Goal: Task Accomplishment & Management: Manage account settings

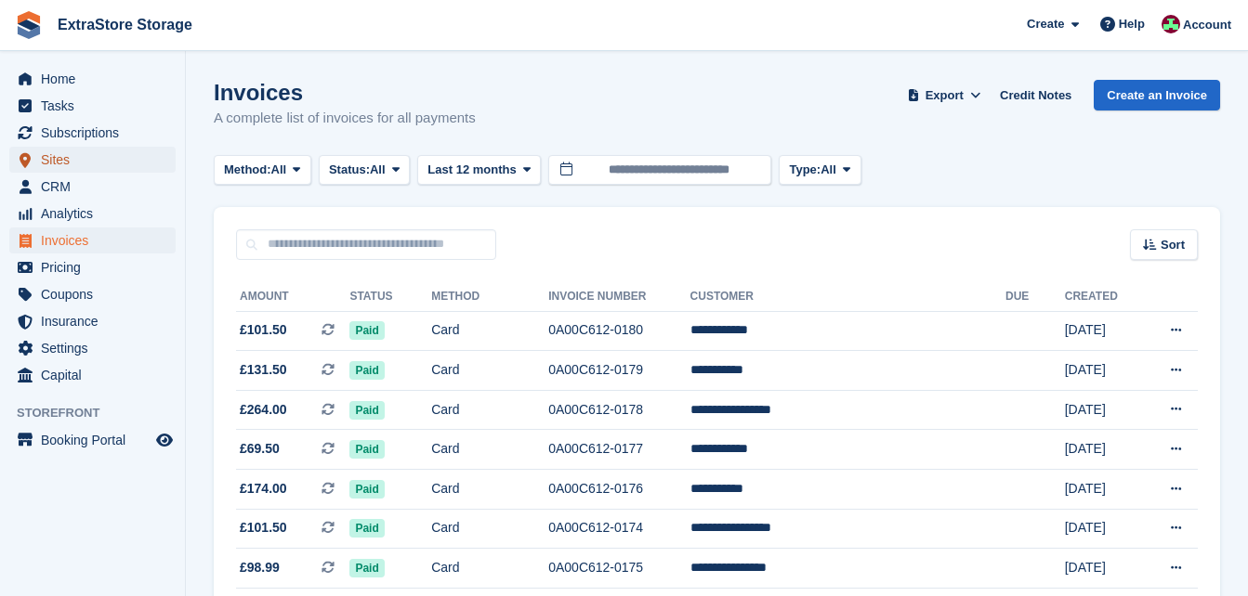
click at [67, 165] on span "Sites" at bounding box center [96, 160] width 111 height 26
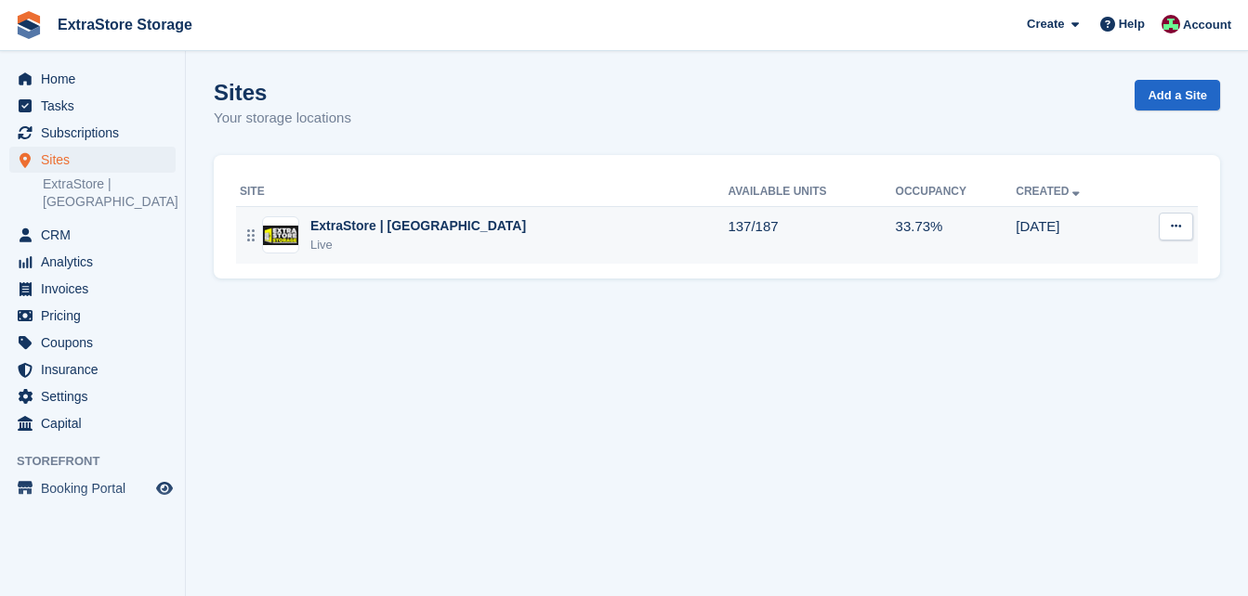
click at [530, 244] on div "ExtraStore | Belfast Live" at bounding box center [484, 235] width 488 height 38
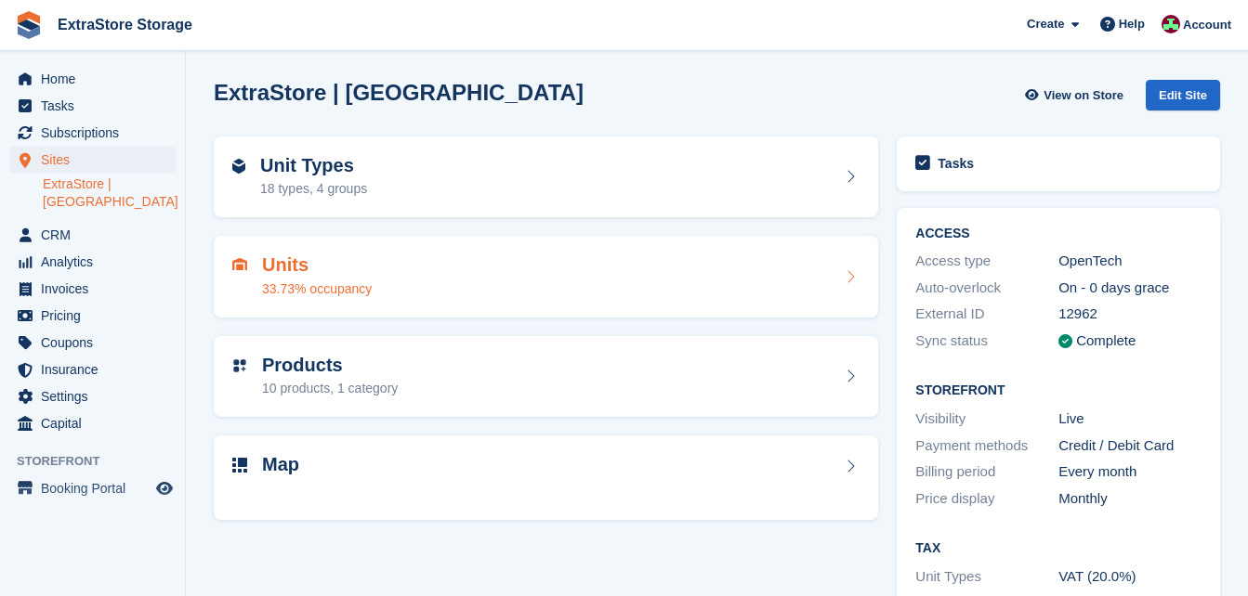
click at [385, 276] on div "Units 33.73% occupancy" at bounding box center [545, 277] width 627 height 45
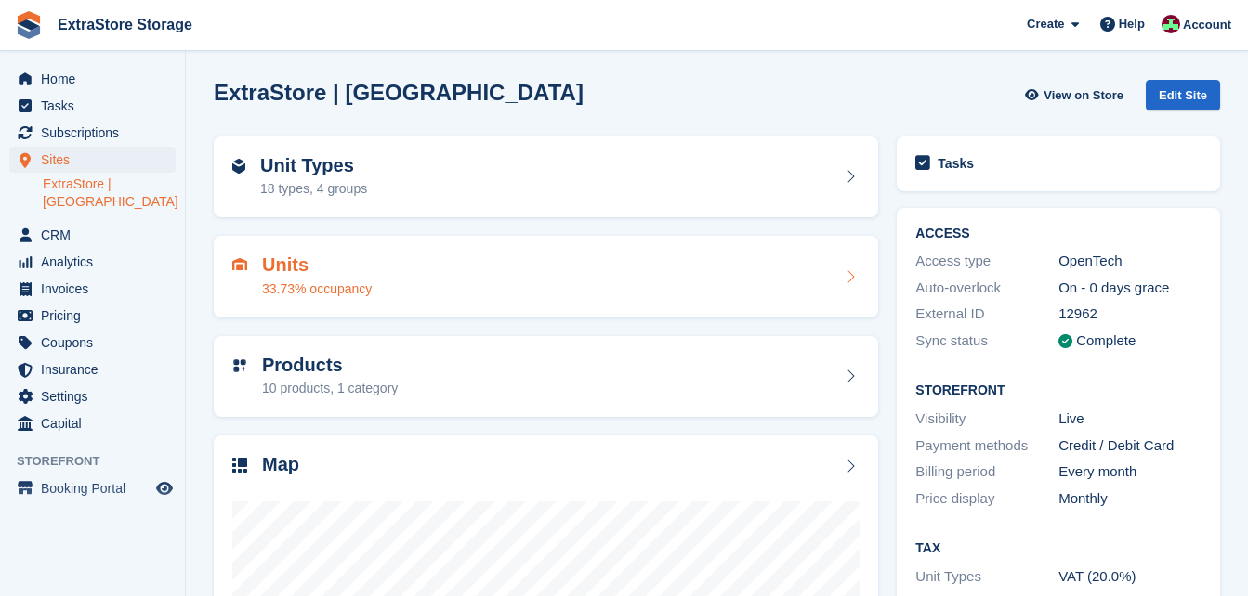
click at [385, 276] on div "Units 33.73% occupancy" at bounding box center [545, 277] width 627 height 45
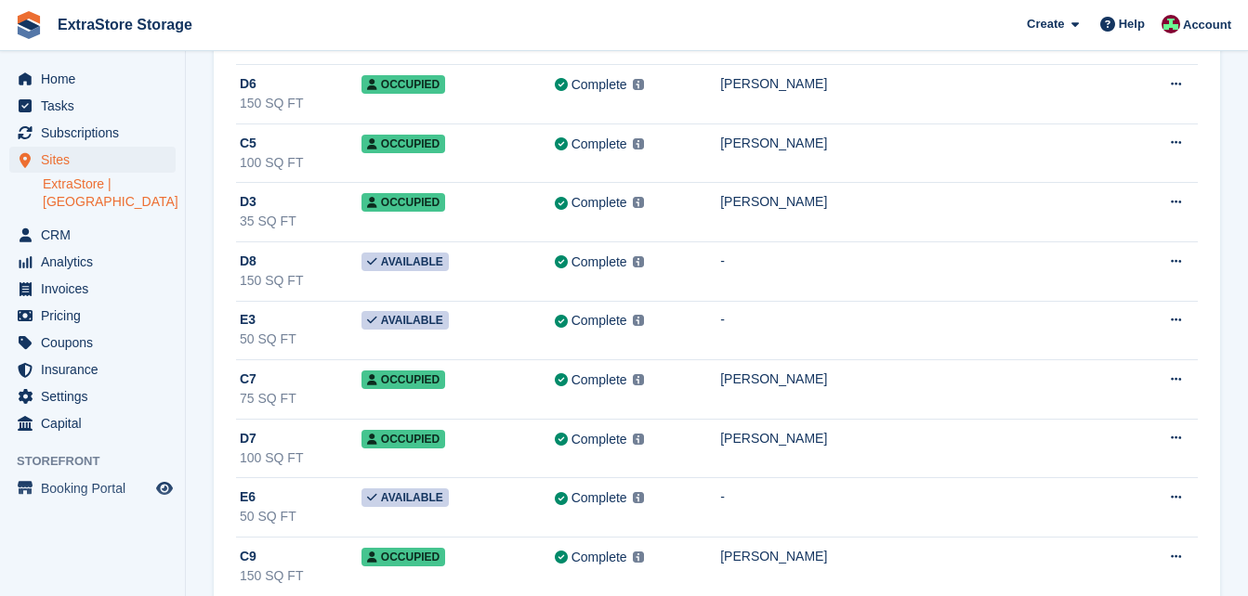
scroll to position [1300, 0]
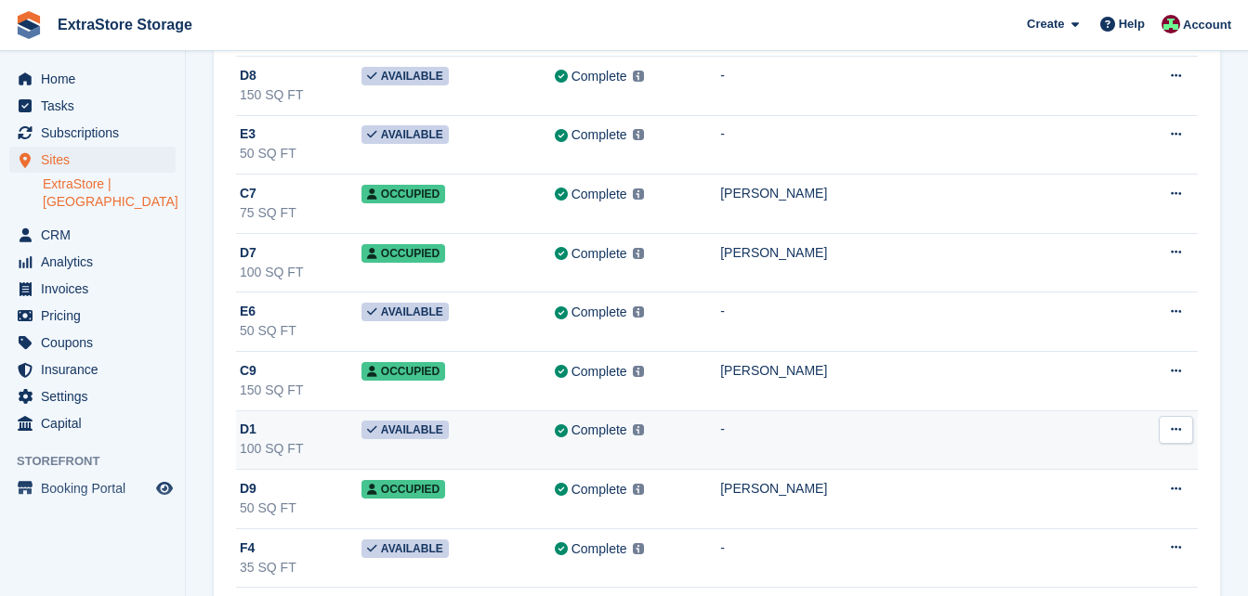
click at [1169, 438] on button at bounding box center [1175, 430] width 34 height 28
click at [333, 448] on div "100 SQ FT" at bounding box center [301, 449] width 122 height 20
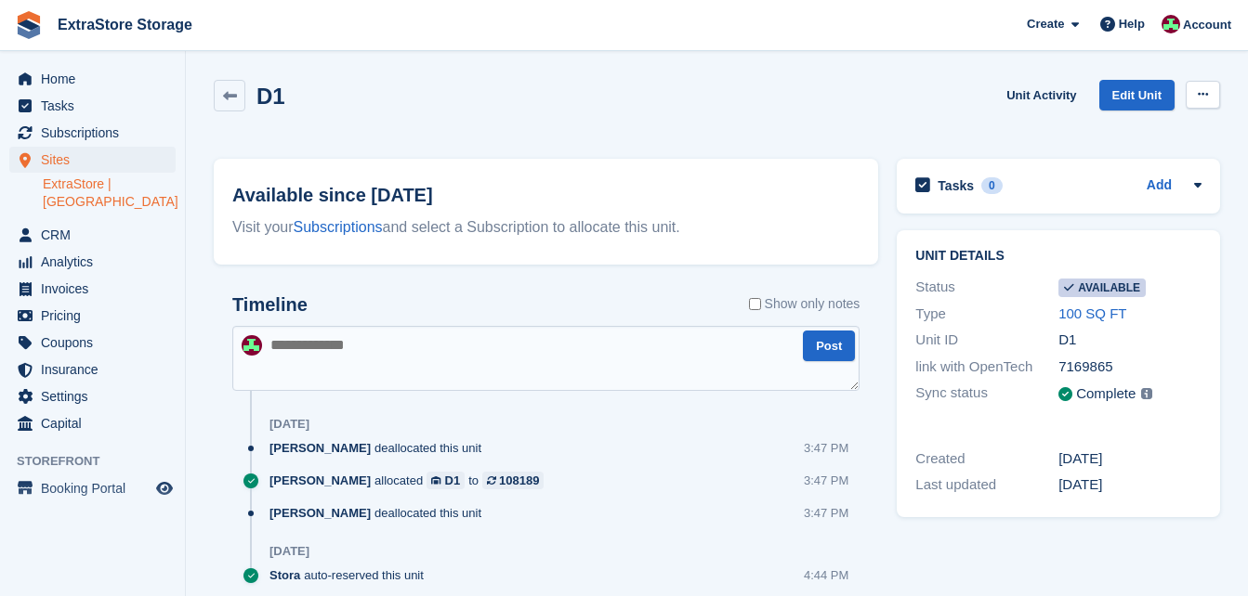
click at [1198, 88] on icon at bounding box center [1202, 94] width 10 height 12
click at [1091, 127] on p "Make unavailable" at bounding box center [1131, 131] width 162 height 24
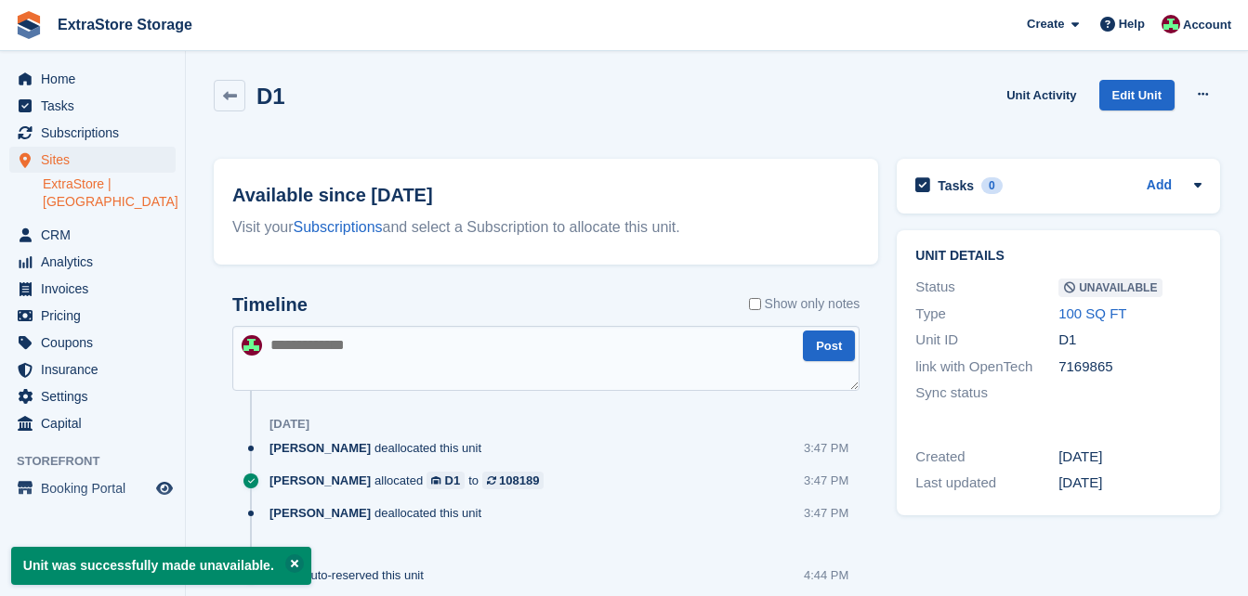
click at [372, 355] on textarea at bounding box center [545, 358] width 627 height 65
type textarea "**********"
click at [818, 344] on button "Post" at bounding box center [829, 346] width 52 height 31
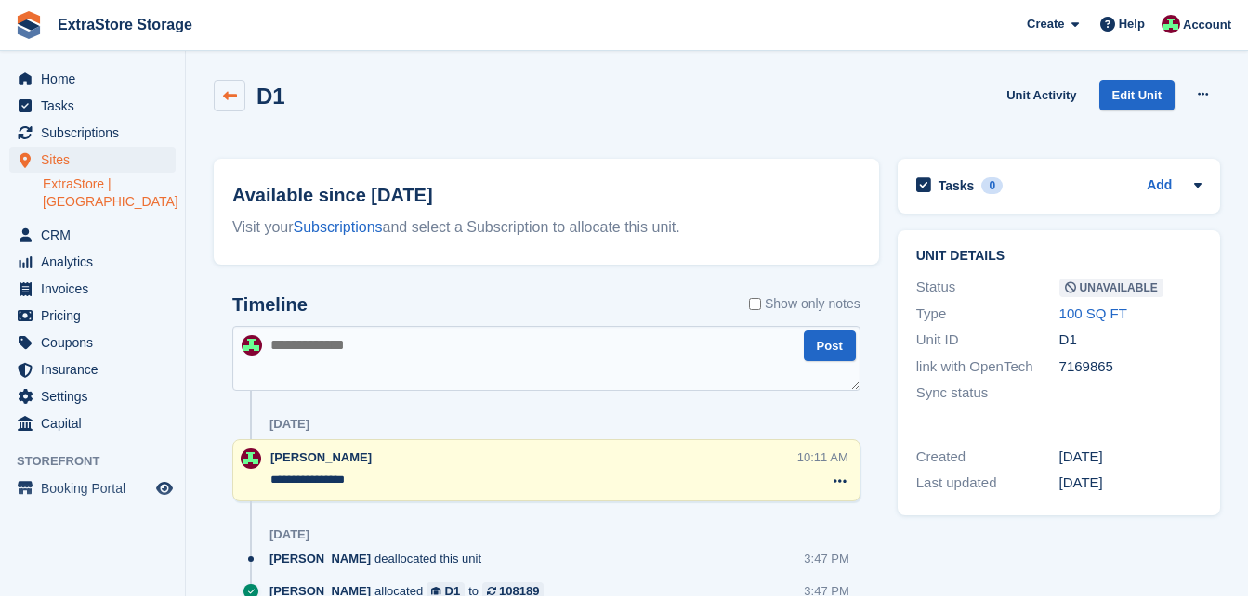
click at [218, 88] on link at bounding box center [230, 96] width 32 height 32
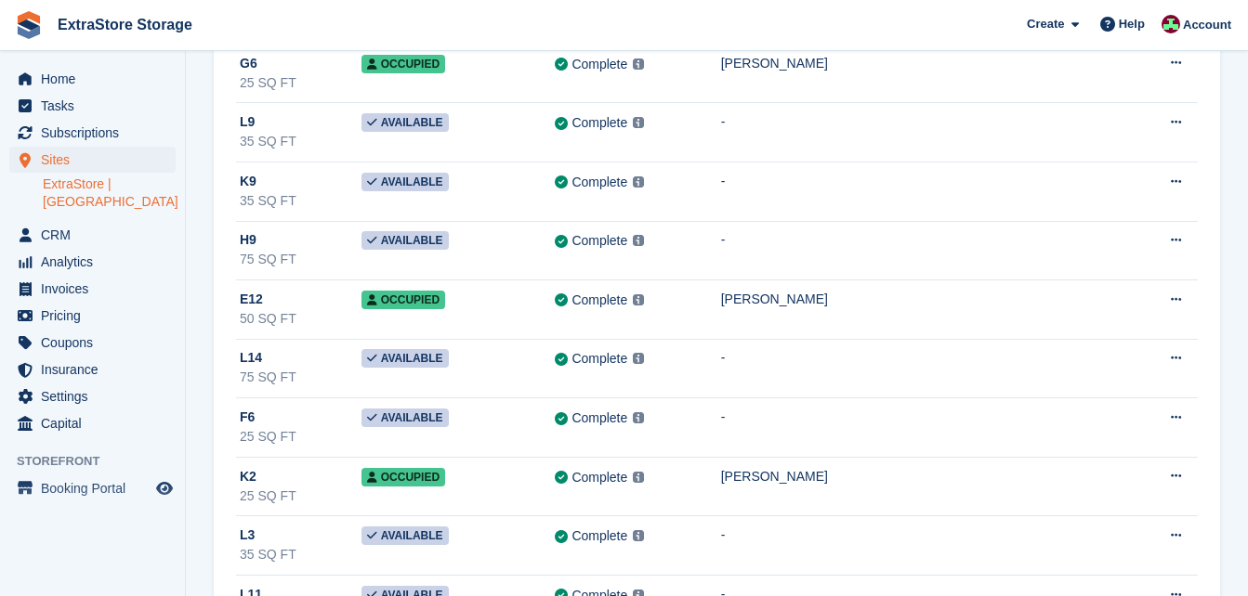
scroll to position [3716, 0]
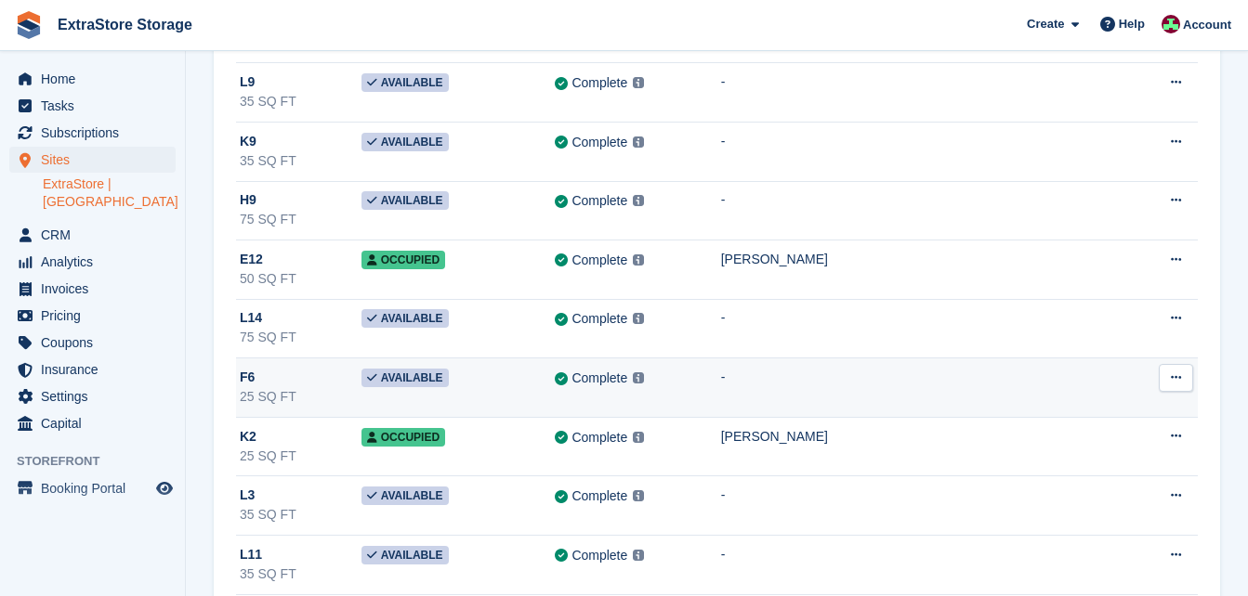
click at [284, 380] on div "F6" at bounding box center [301, 378] width 122 height 20
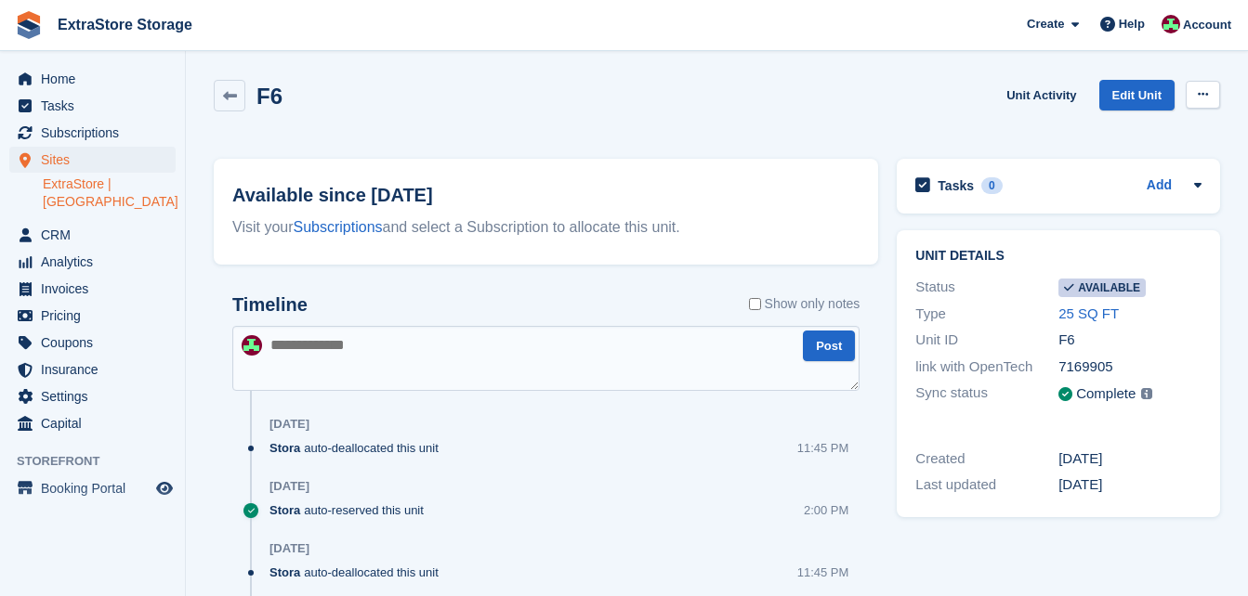
click at [1206, 92] on icon at bounding box center [1202, 94] width 10 height 12
click at [1089, 130] on p "Make unavailable" at bounding box center [1131, 131] width 162 height 24
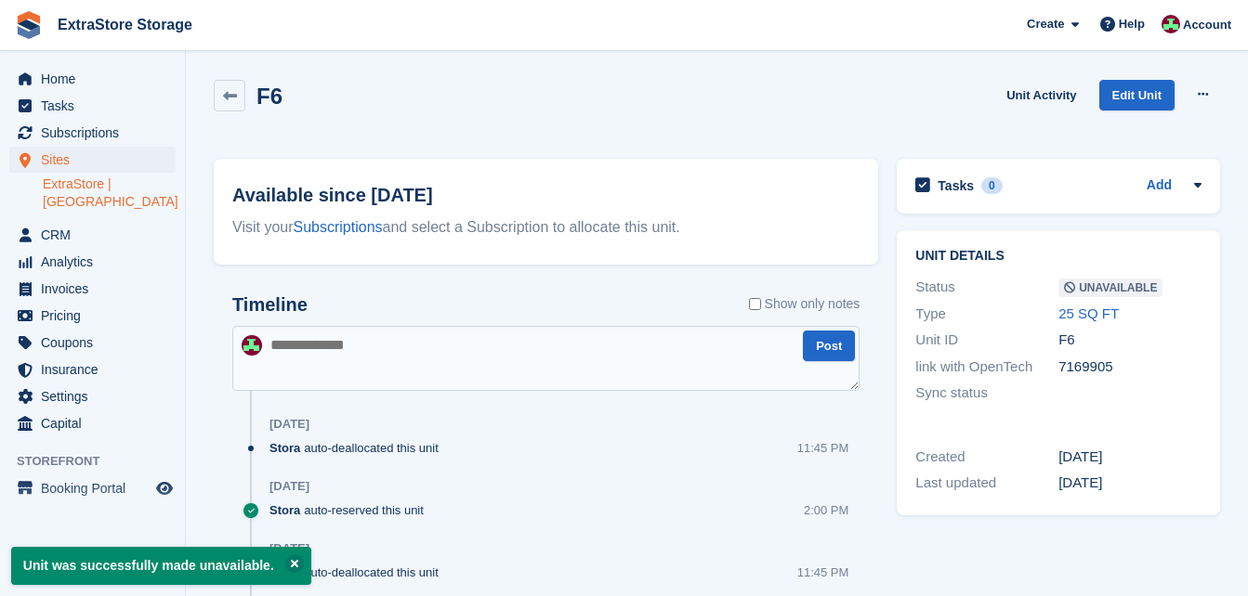
click at [363, 363] on textarea at bounding box center [545, 358] width 627 height 65
type textarea "**********"
click at [833, 342] on button "Post" at bounding box center [829, 346] width 52 height 31
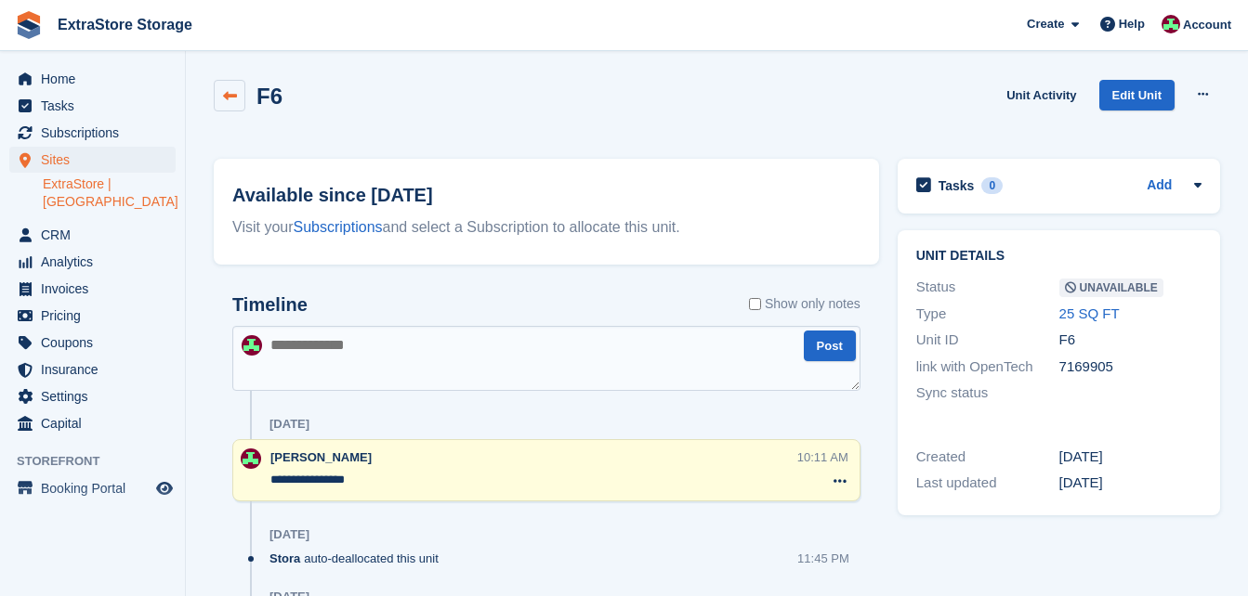
click at [220, 92] on link at bounding box center [230, 96] width 32 height 32
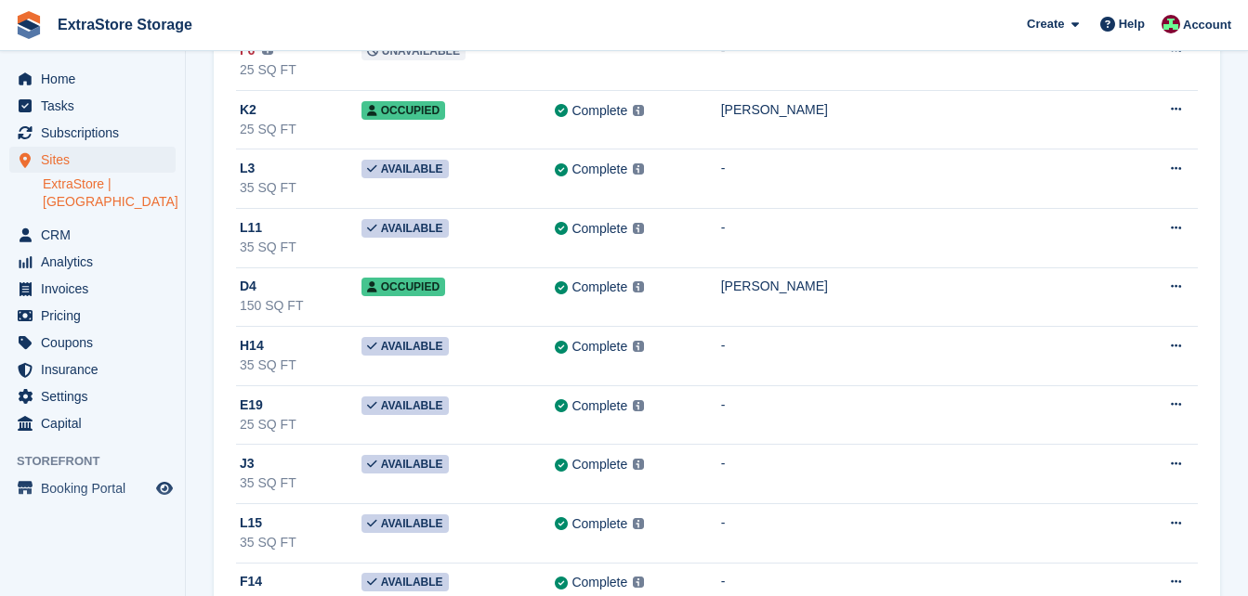
scroll to position [4087, 0]
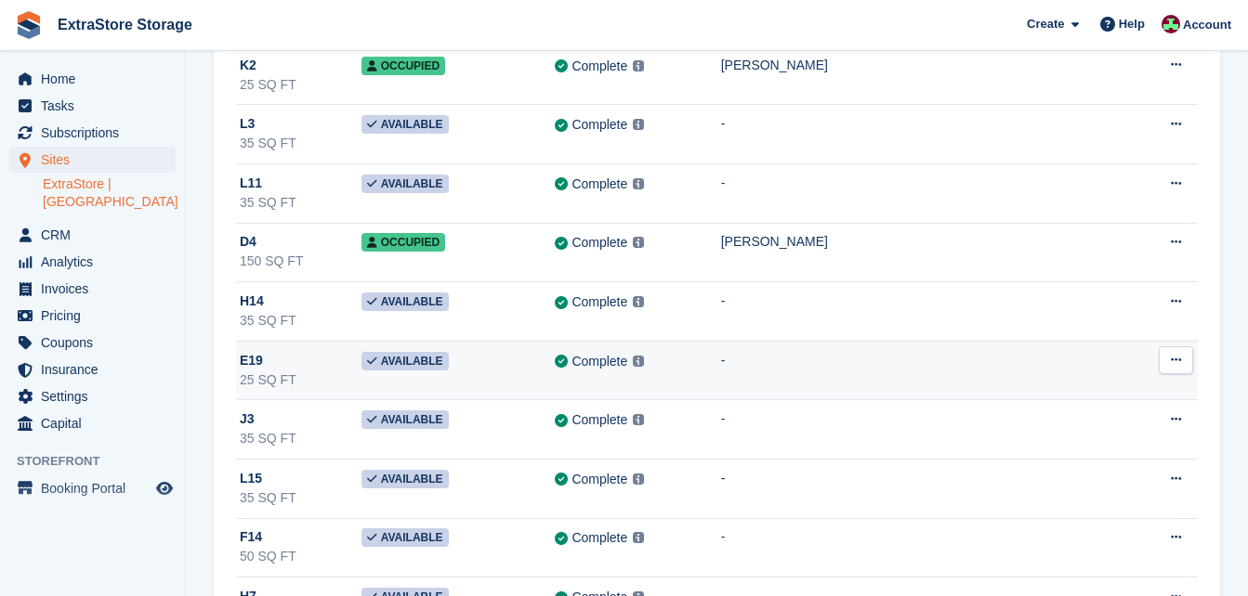
click at [291, 362] on div "E19" at bounding box center [301, 361] width 122 height 20
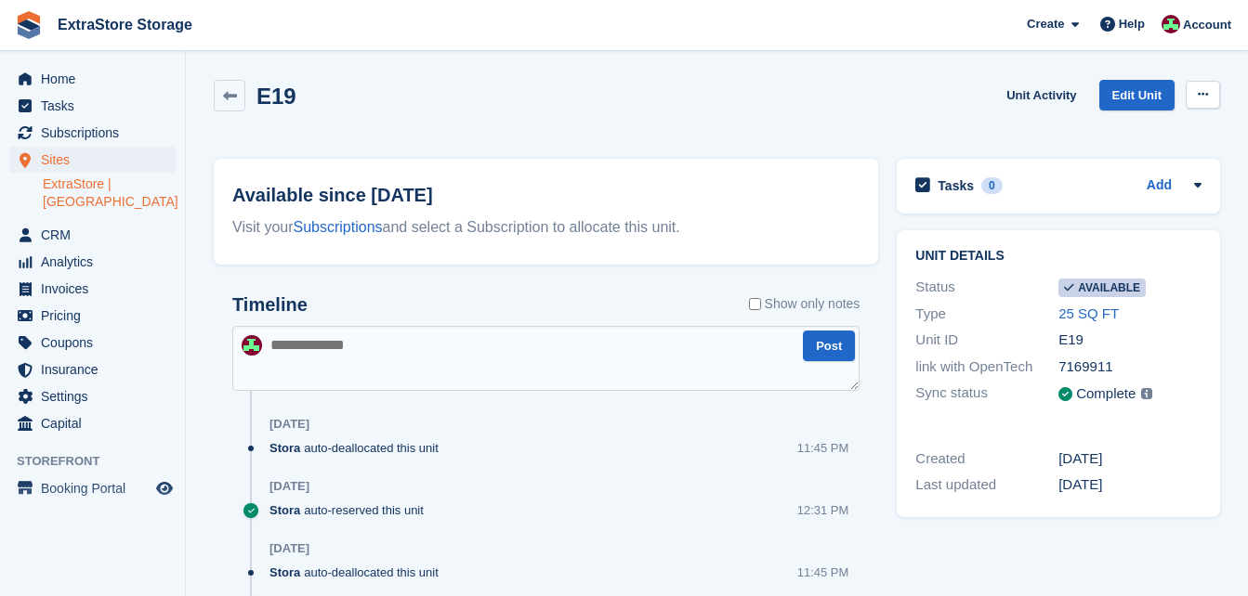
click at [1208, 98] on button at bounding box center [1202, 95] width 34 height 28
click at [1097, 132] on p "Make unavailable" at bounding box center [1131, 131] width 162 height 24
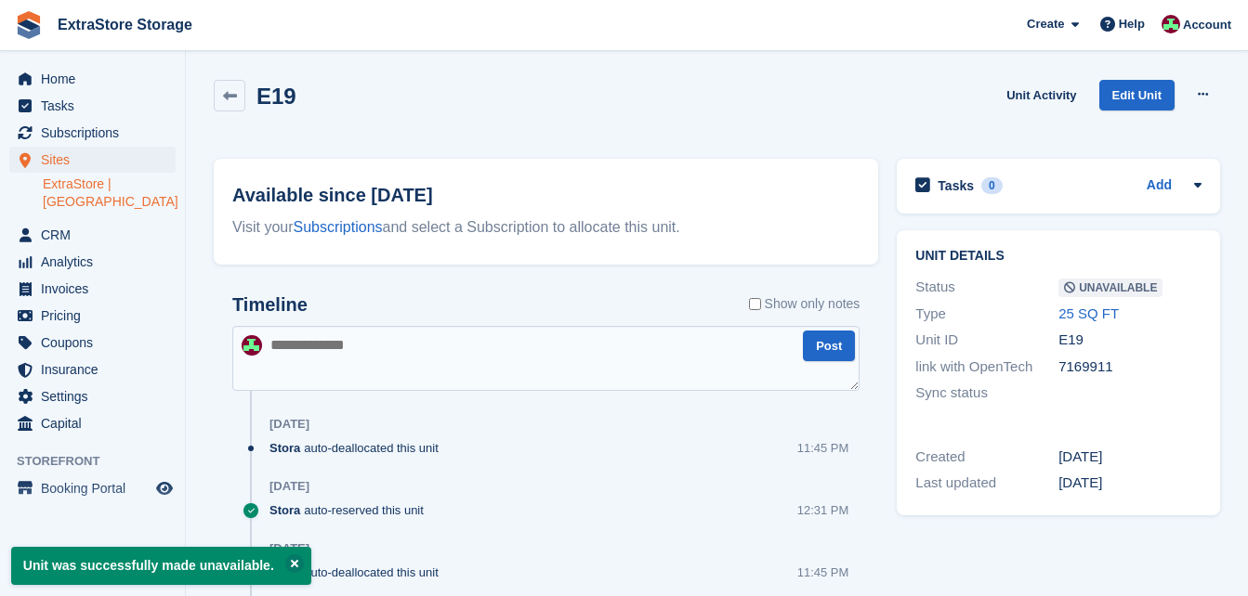
click at [421, 347] on textarea at bounding box center [545, 358] width 627 height 65
type textarea "**********"
click at [826, 344] on button "Post" at bounding box center [829, 346] width 52 height 31
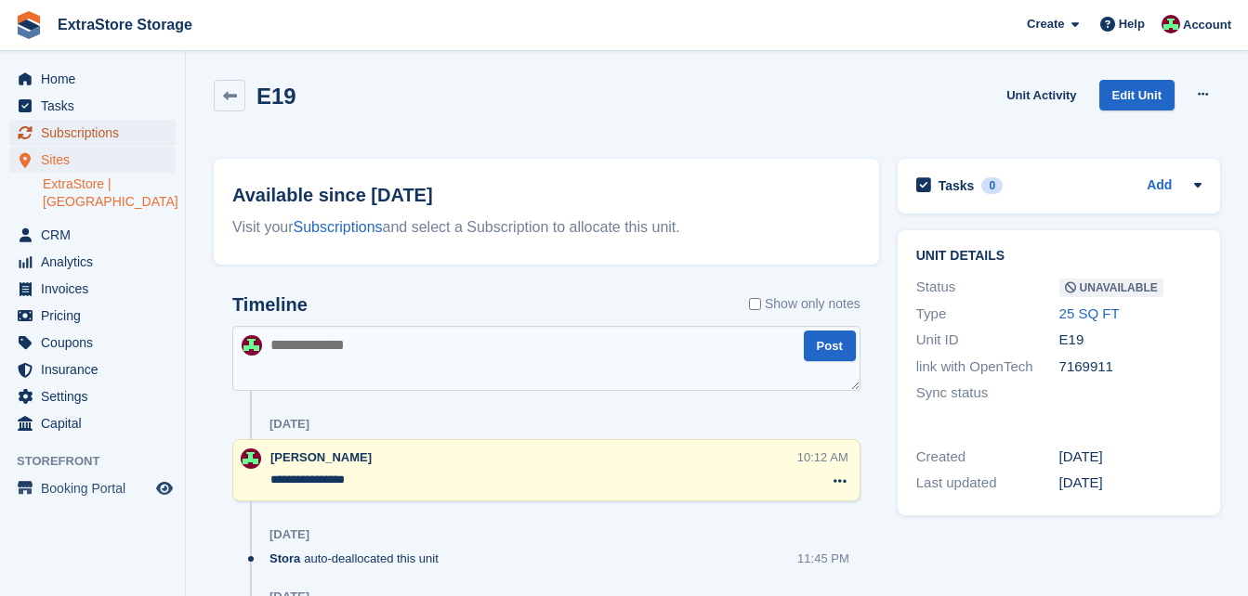
click at [55, 129] on span "Subscriptions" at bounding box center [96, 133] width 111 height 26
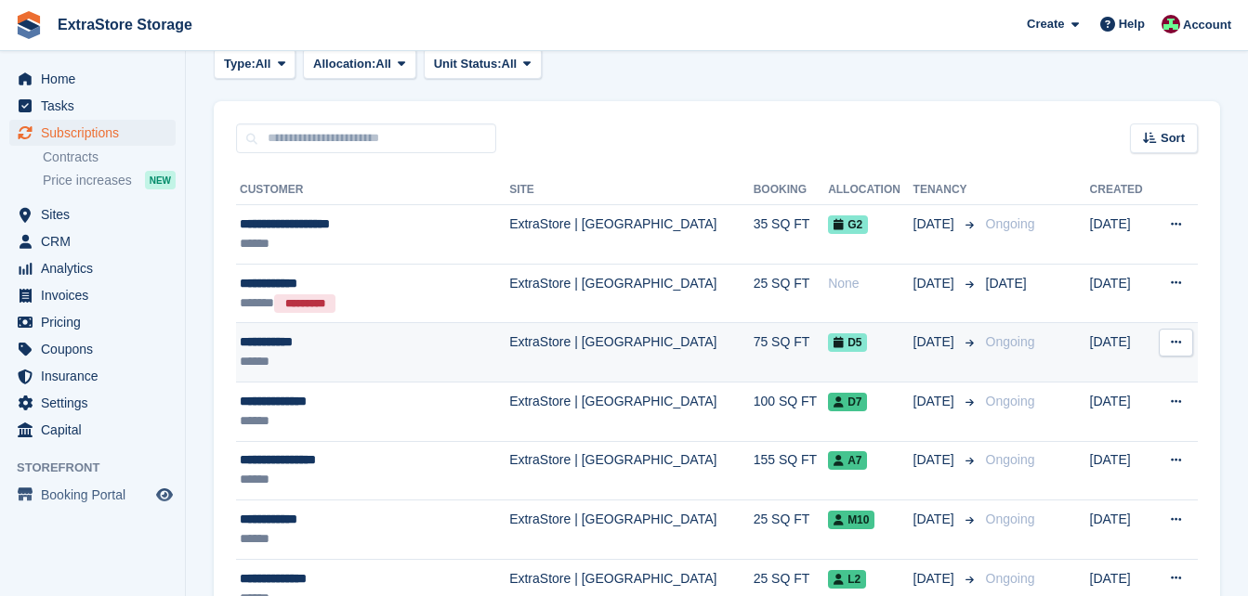
scroll to position [372, 0]
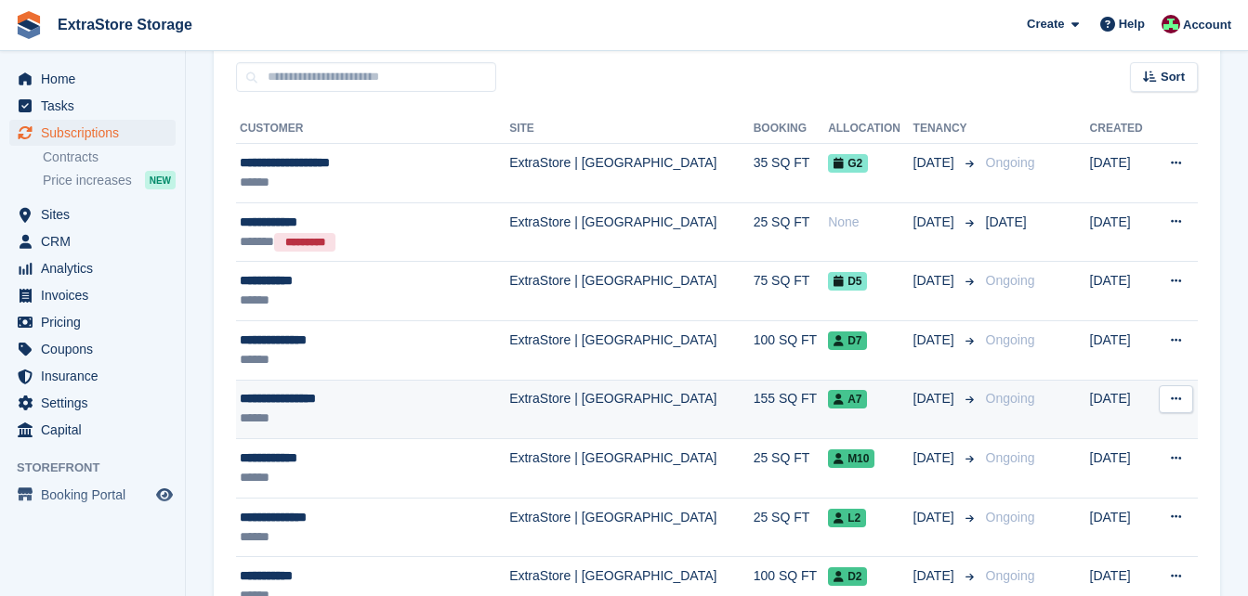
click at [305, 392] on div "**********" at bounding box center [354, 399] width 229 height 20
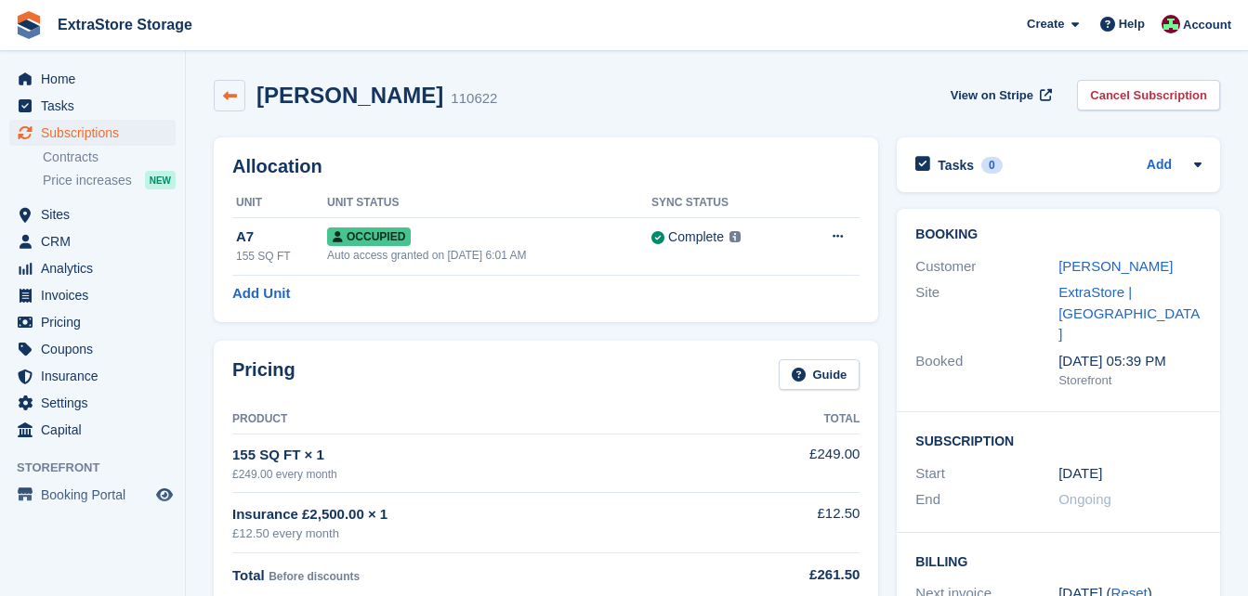
drag, startPoint x: 0, startPoint y: 0, endPoint x: 233, endPoint y: 101, distance: 254.2
click at [233, 101] on icon at bounding box center [230, 96] width 14 height 14
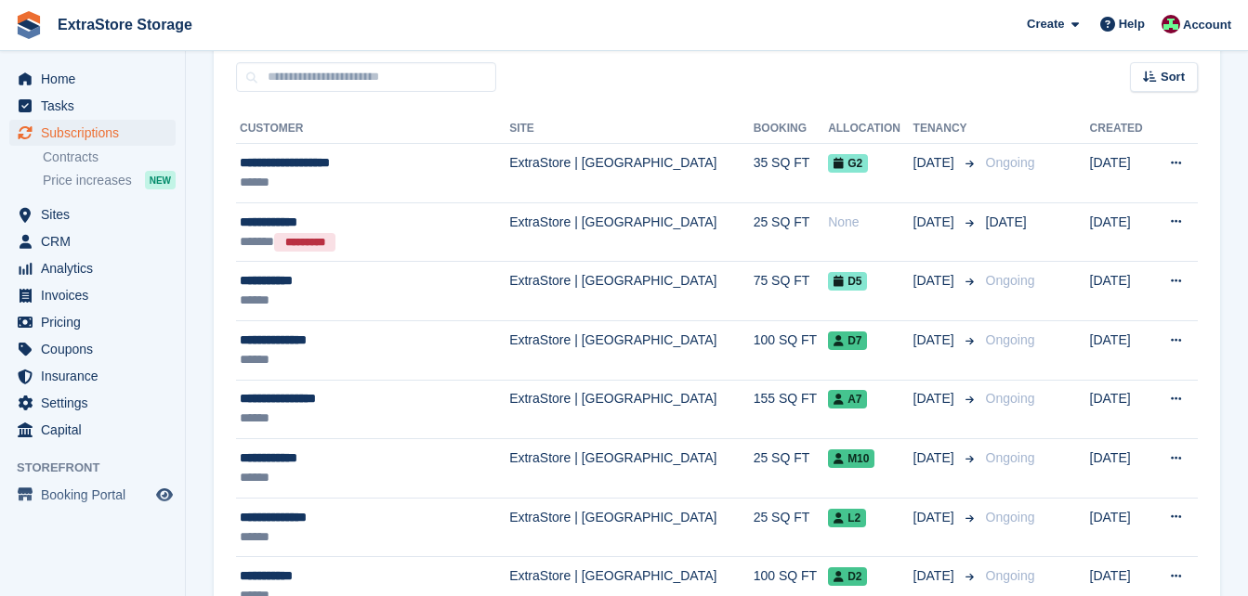
scroll to position [557, 0]
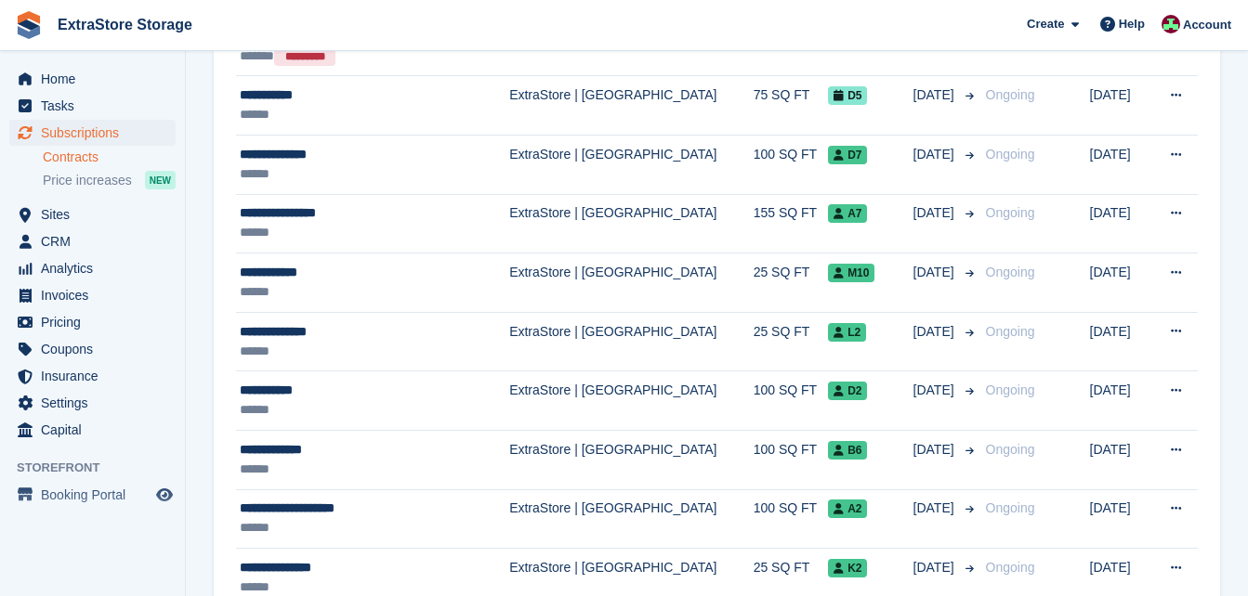
click at [88, 162] on link "Contracts" at bounding box center [109, 158] width 133 height 18
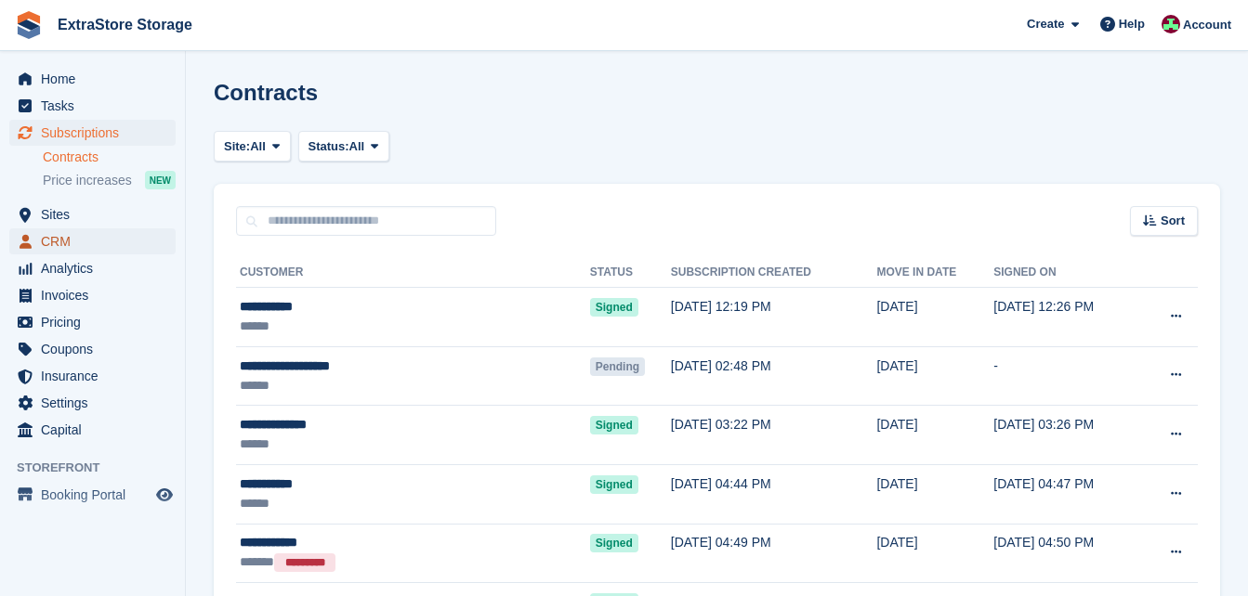
click at [73, 234] on span "CRM" at bounding box center [96, 242] width 111 height 26
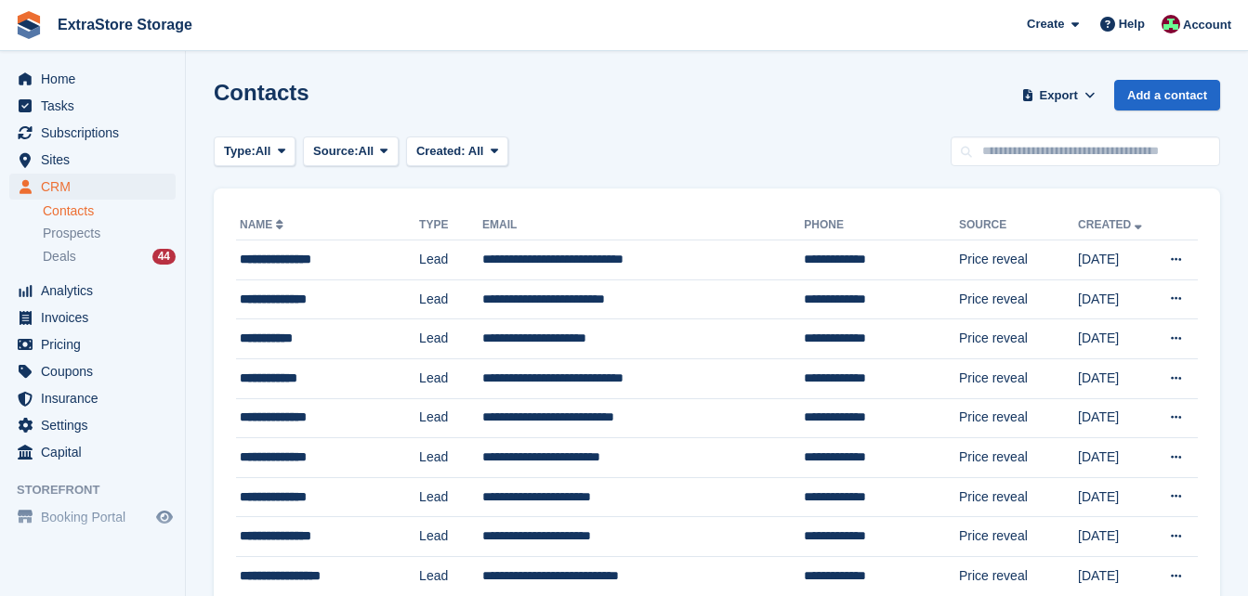
click at [72, 215] on link "Contacts" at bounding box center [109, 211] width 133 height 18
click at [997, 154] on input "text" at bounding box center [1084, 152] width 269 height 31
type input "********"
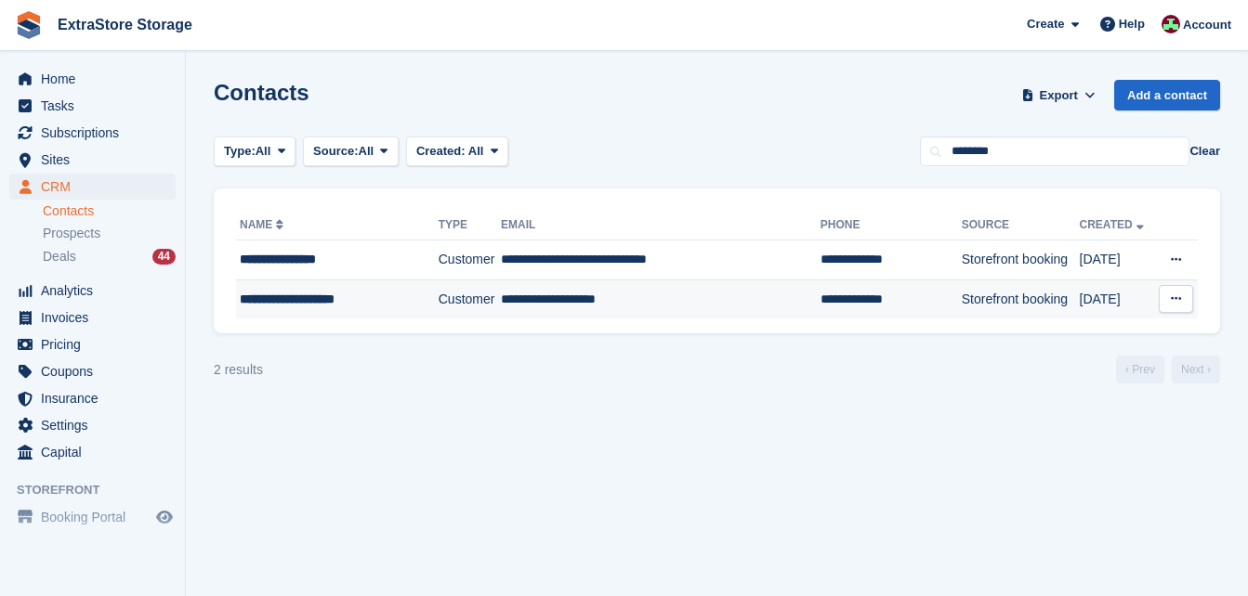
click at [474, 298] on td "Customer" at bounding box center [469, 299] width 62 height 39
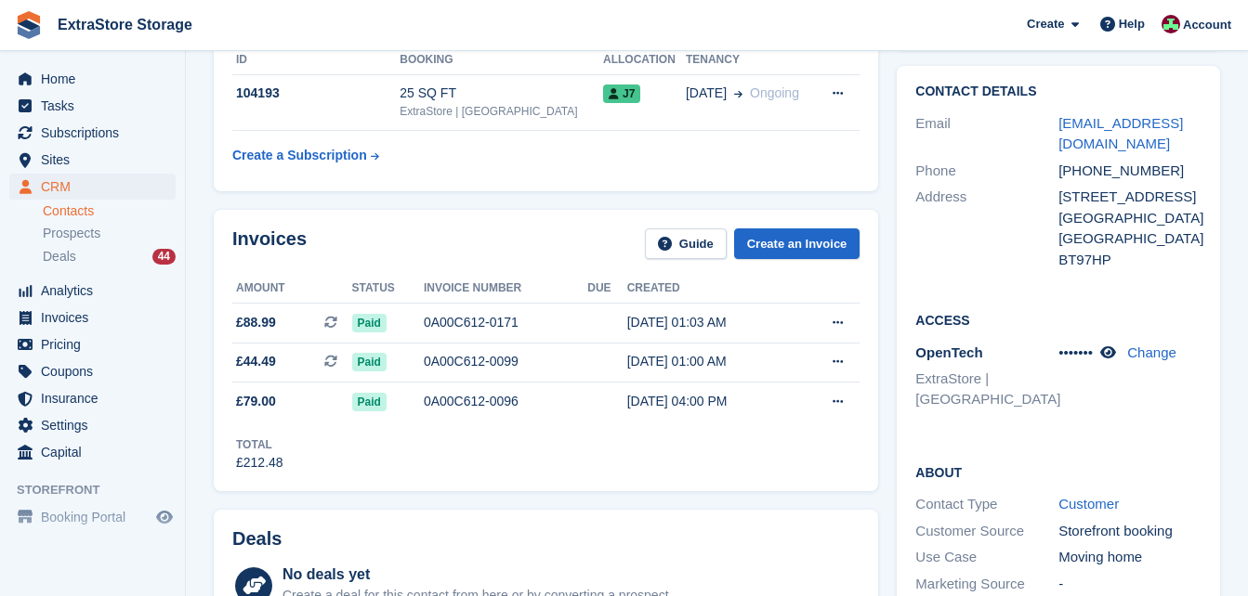
scroll to position [186, 0]
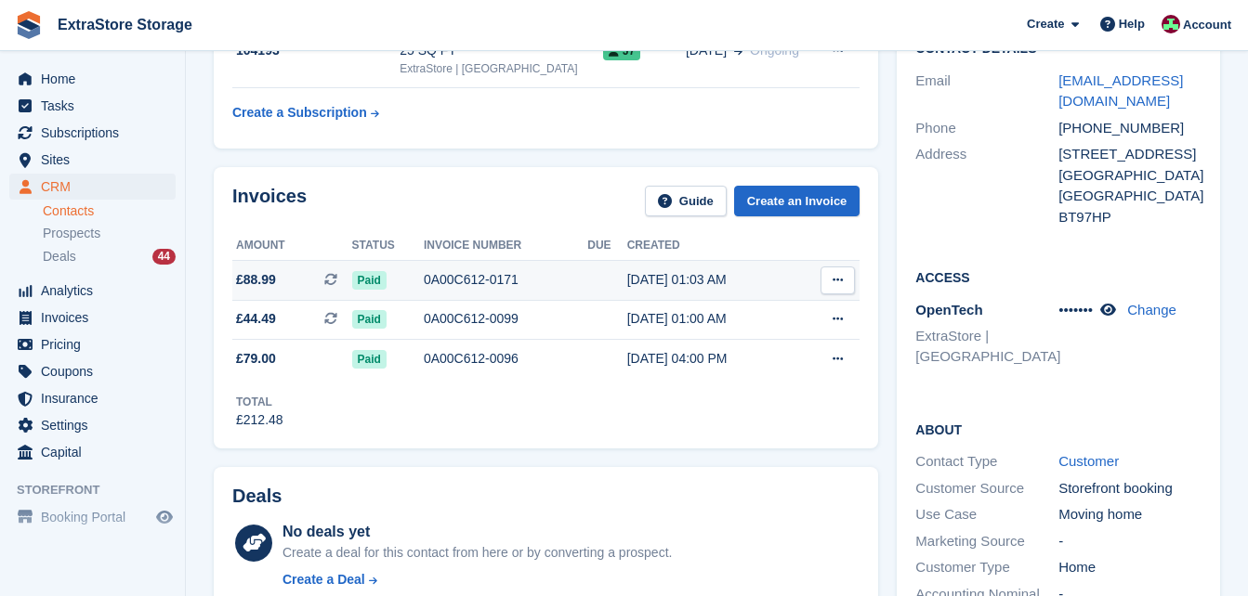
click at [242, 277] on span "£88.99" at bounding box center [256, 280] width 40 height 20
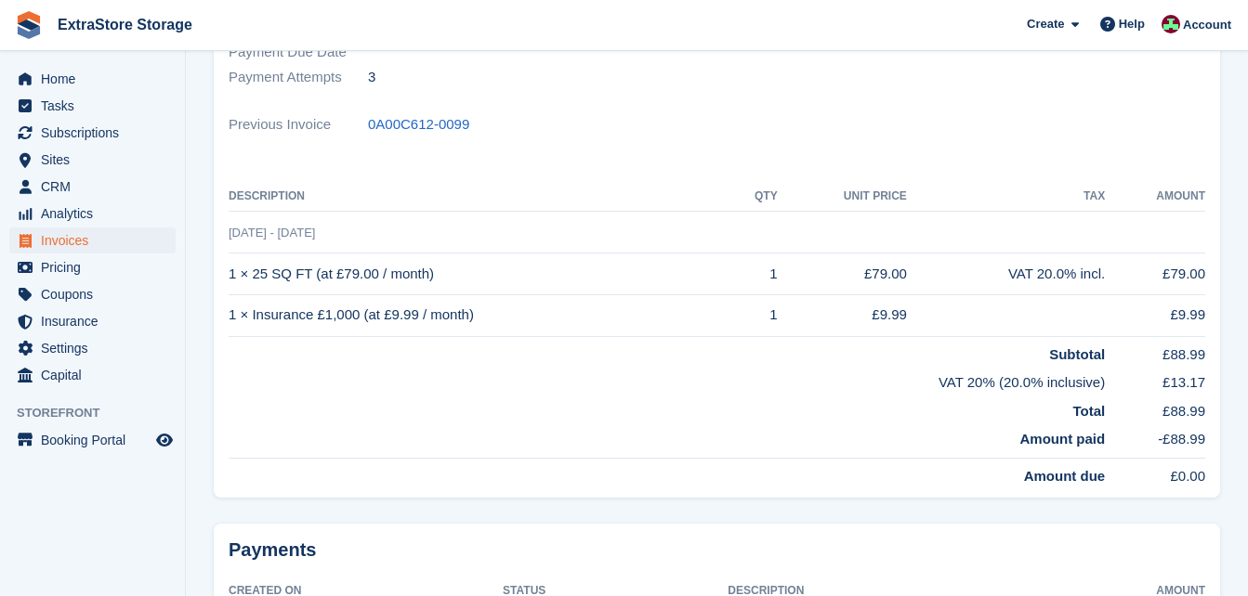
scroll to position [372, 0]
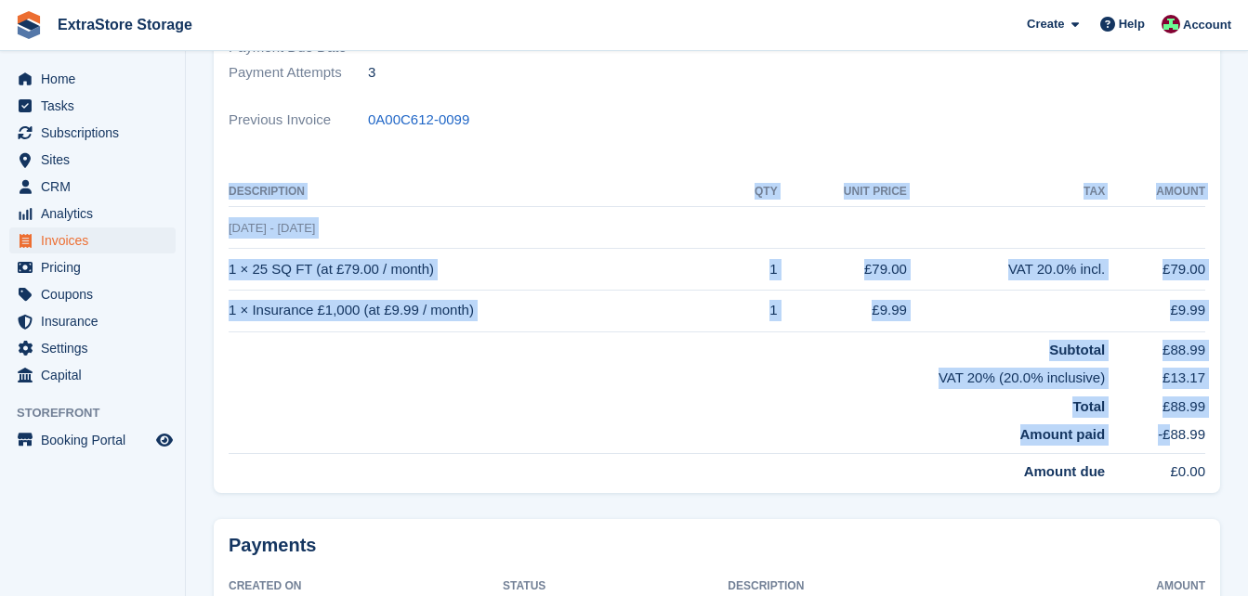
drag, startPoint x: 1208, startPoint y: 432, endPoint x: 1169, endPoint y: 437, distance: 40.2
click at [1169, 437] on div "Status Paid Billed to [EMAIL_ADDRESS][DOMAIN_NAME] Name [PERSON_NAME] Currency …" at bounding box center [717, 155] width 1006 height 676
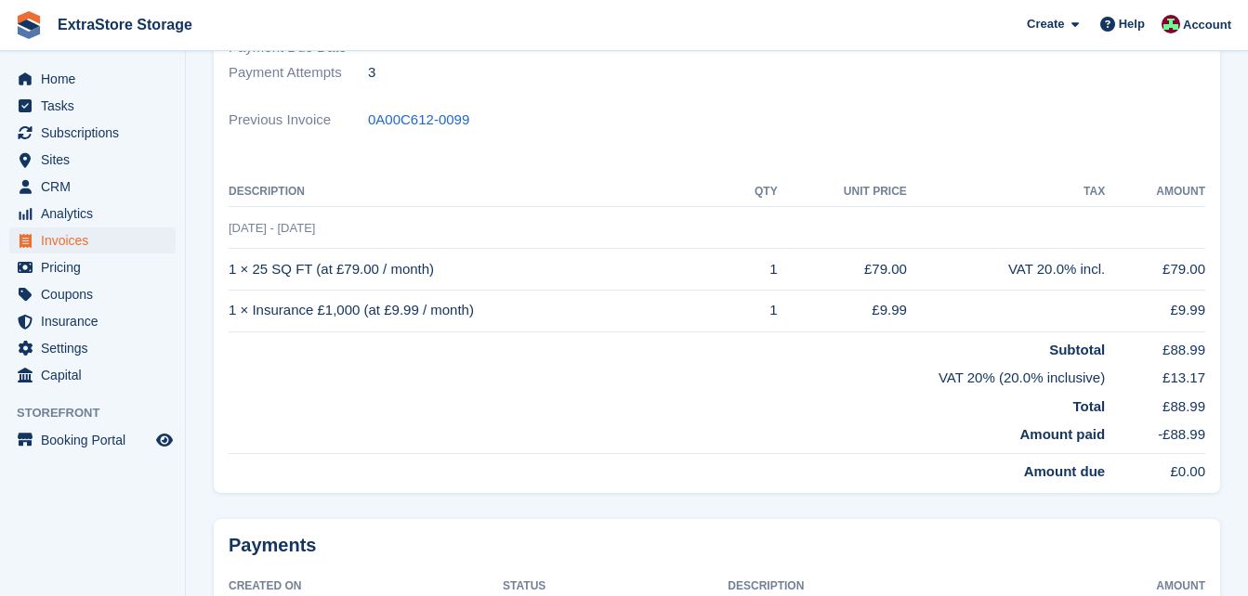
click at [1159, 437] on td "-£88.99" at bounding box center [1154, 435] width 100 height 36
drag, startPoint x: 1201, startPoint y: 410, endPoint x: 1172, endPoint y: 412, distance: 28.9
click at [1172, 412] on td "£88.99" at bounding box center [1154, 403] width 100 height 29
copy td "88.99"
